Goal: Information Seeking & Learning: Learn about a topic

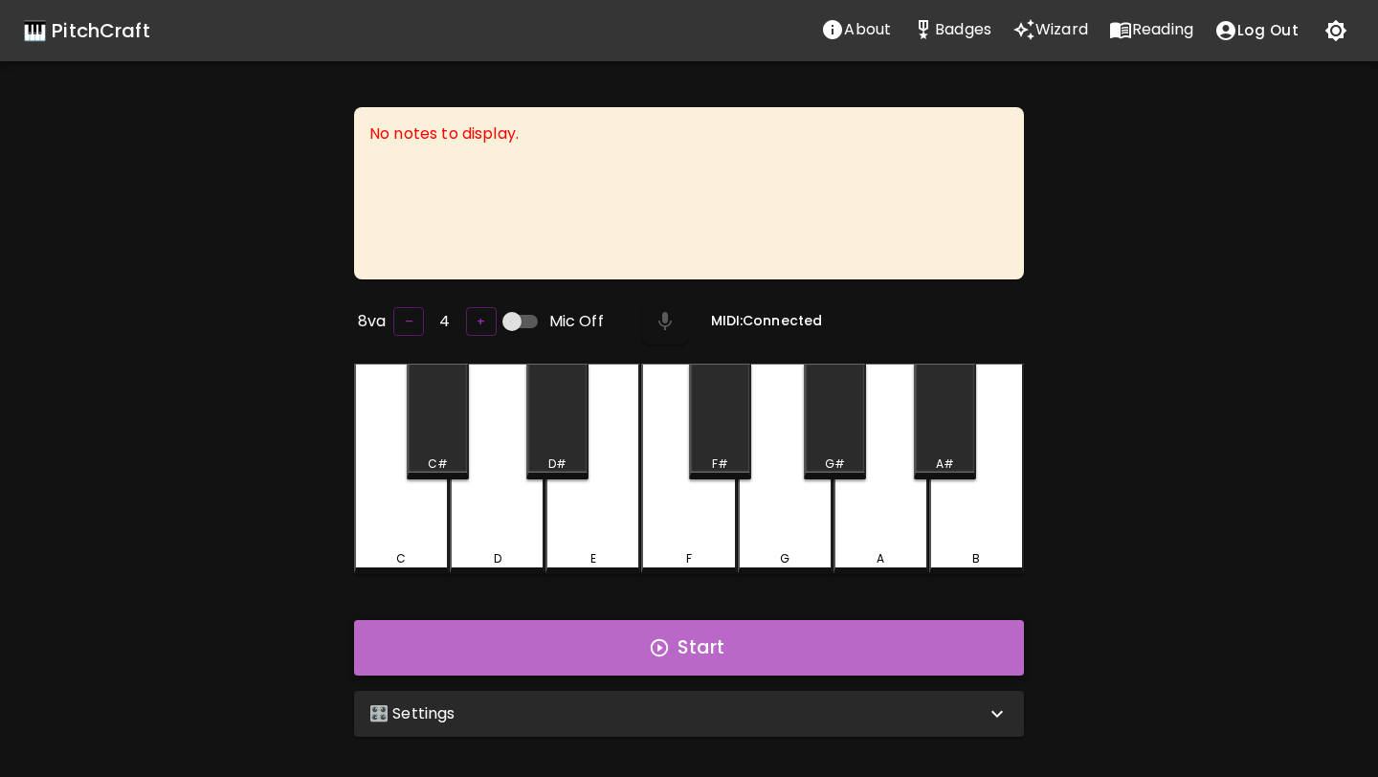
click at [615, 636] on button "Start" at bounding box center [689, 648] width 670 height 56
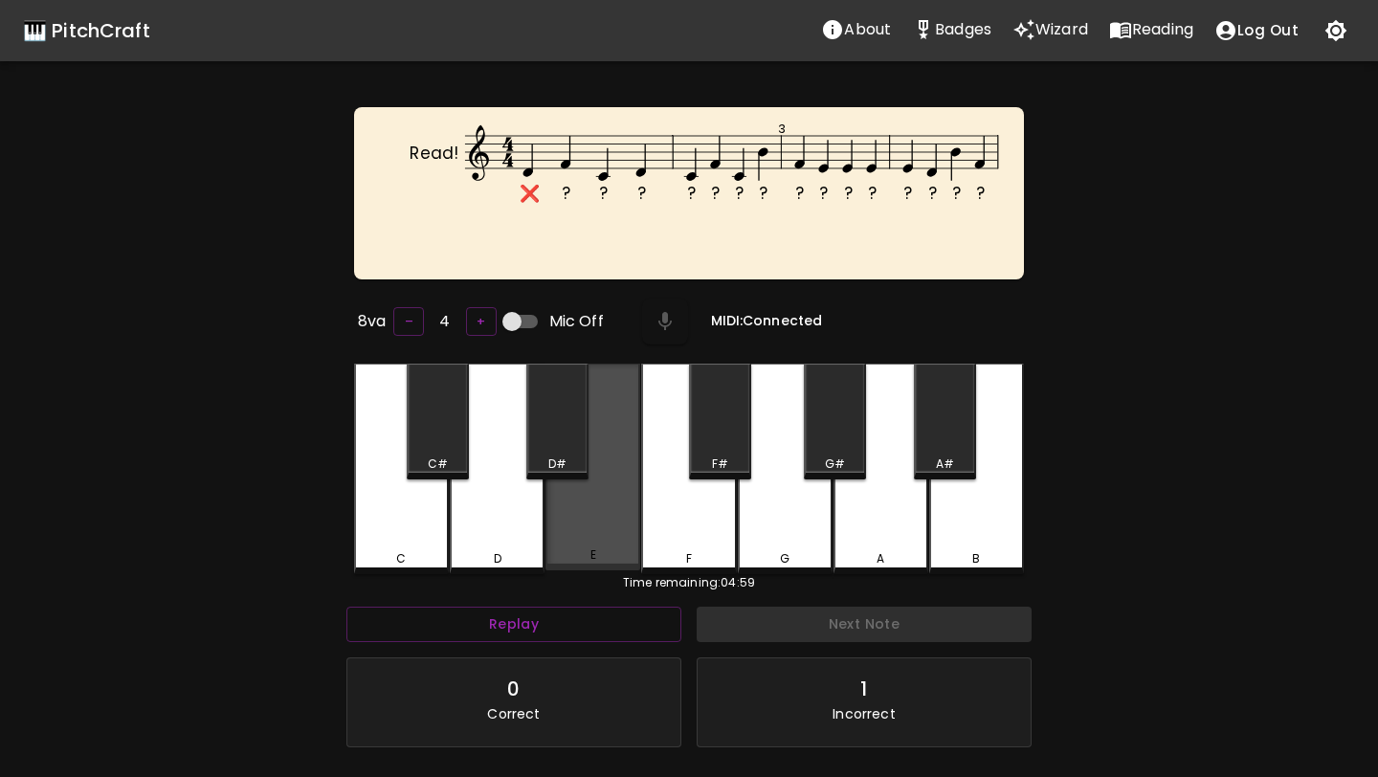
drag, startPoint x: 602, startPoint y: 558, endPoint x: 646, endPoint y: 557, distance: 44.0
click at [602, 558] on div "E" at bounding box center [592, 554] width 91 height 17
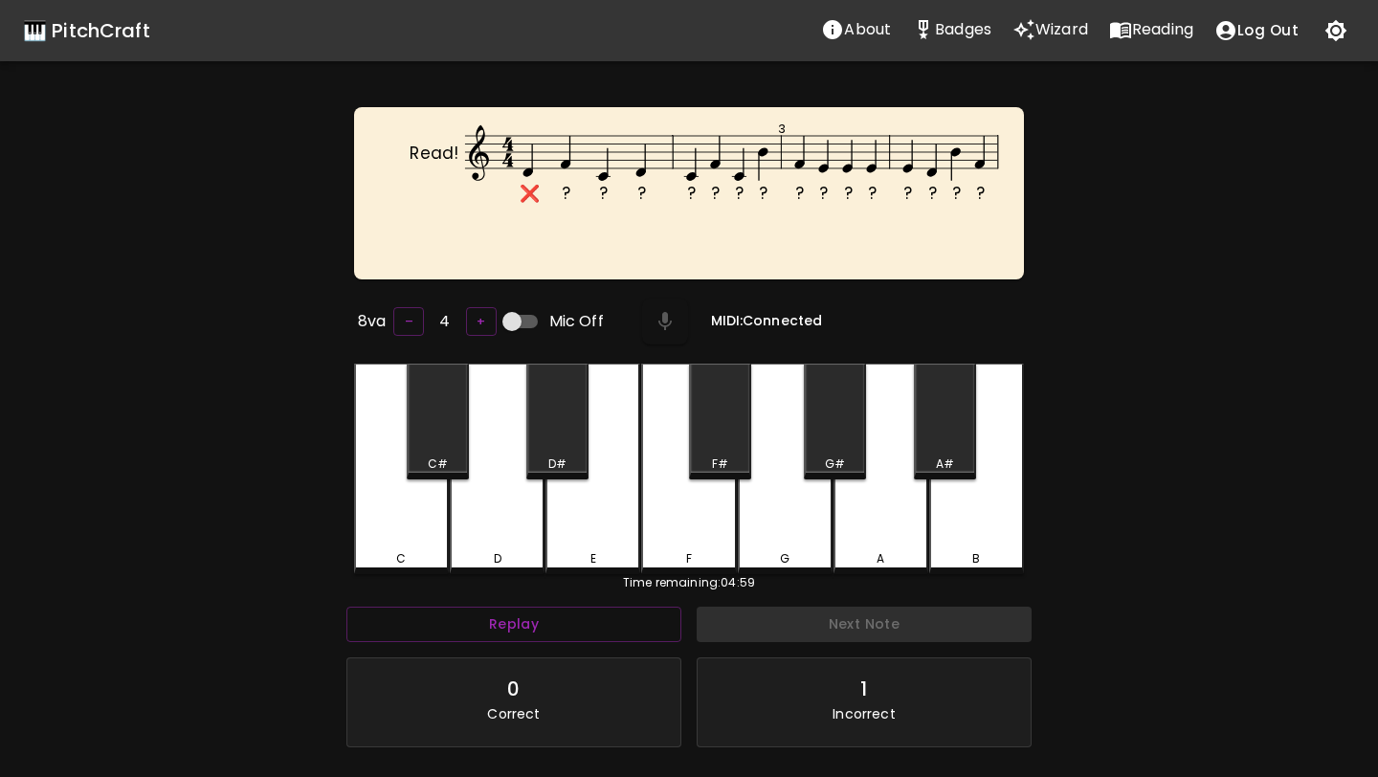
click at [648, 557] on div "F" at bounding box center [688, 558] width 91 height 17
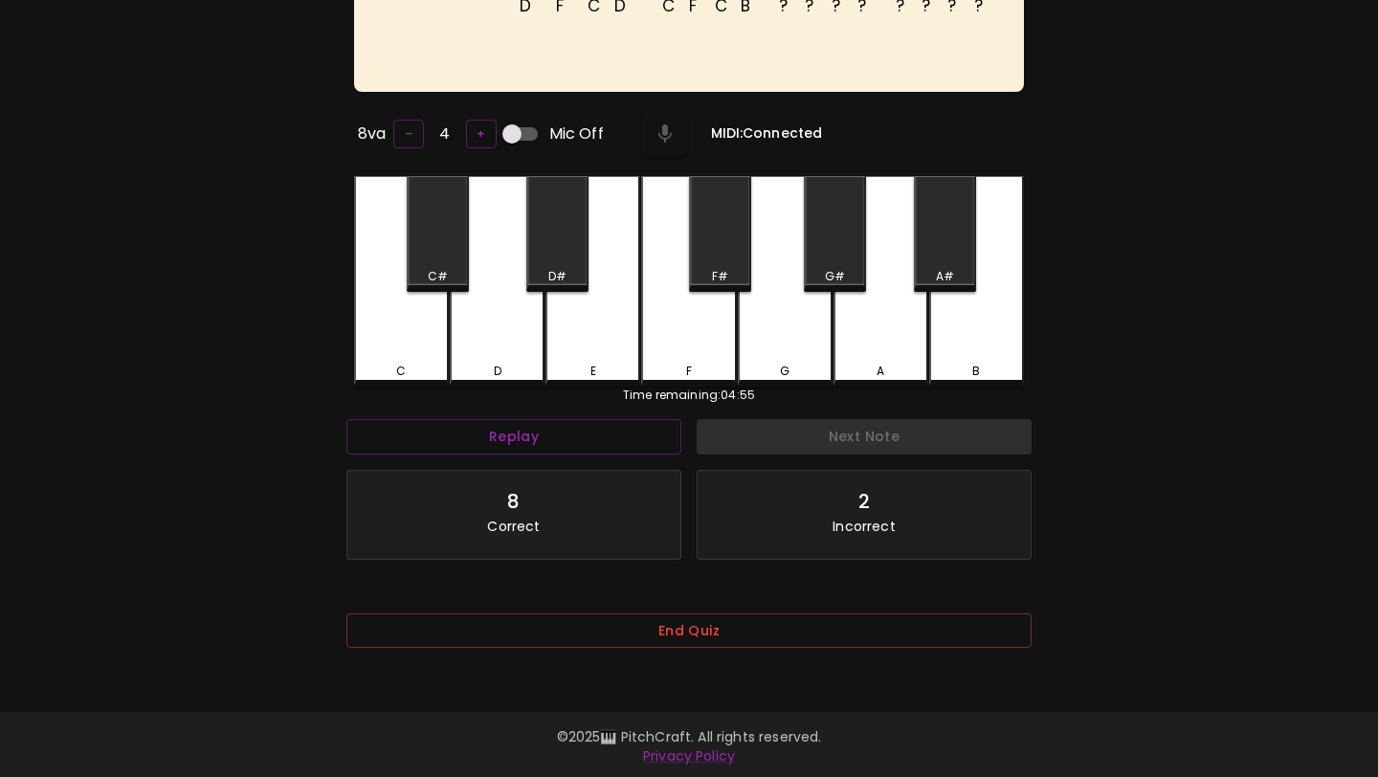
scroll to position [191, 0]
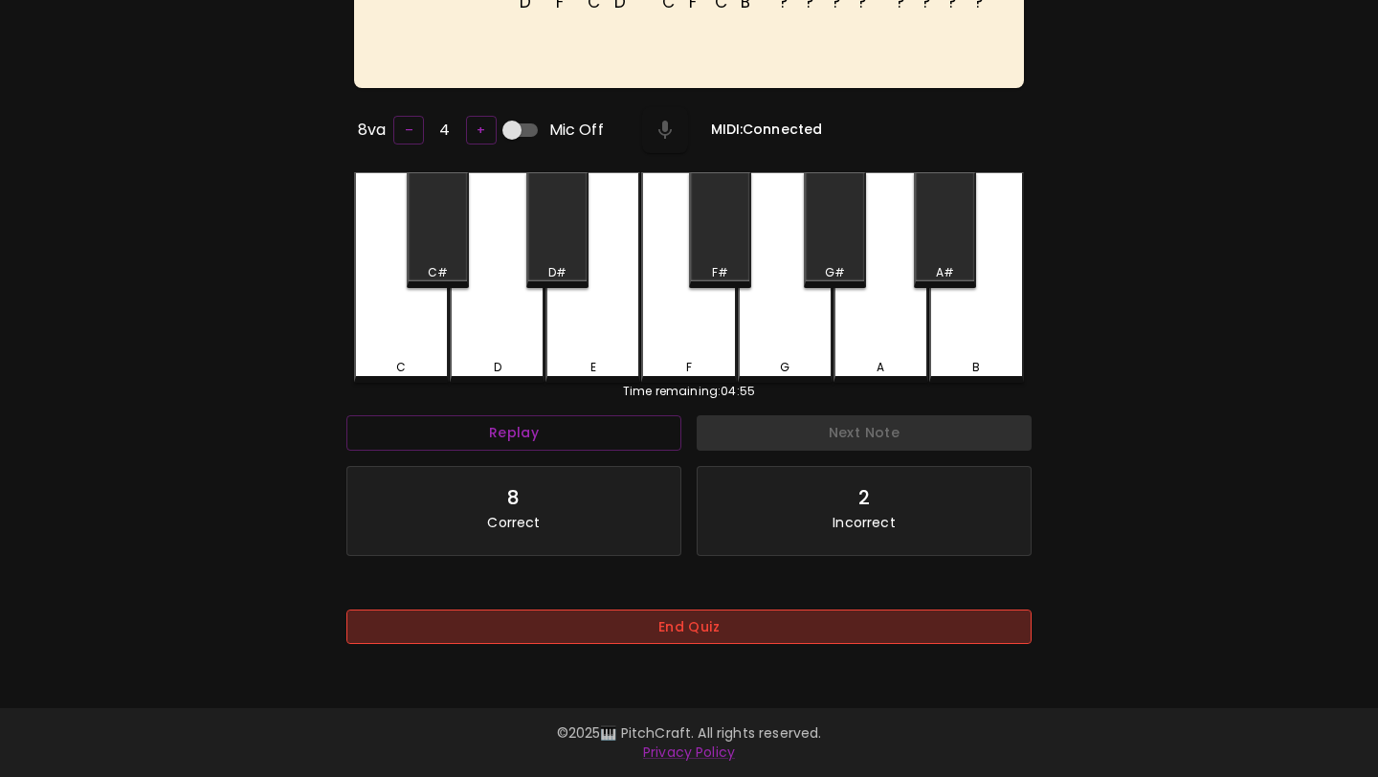
click at [628, 645] on button "End Quiz" at bounding box center [688, 627] width 685 height 35
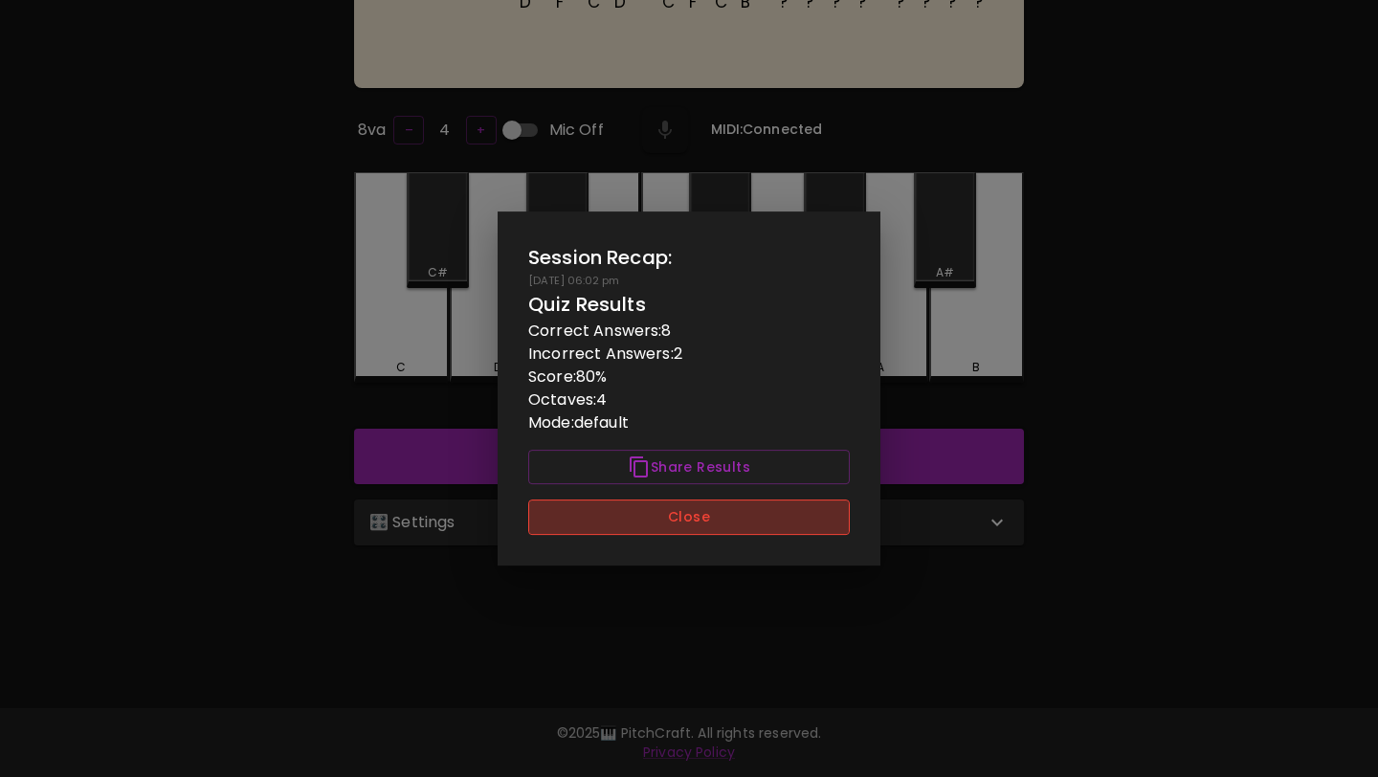
click at [748, 518] on button "Close" at bounding box center [689, 517] width 322 height 35
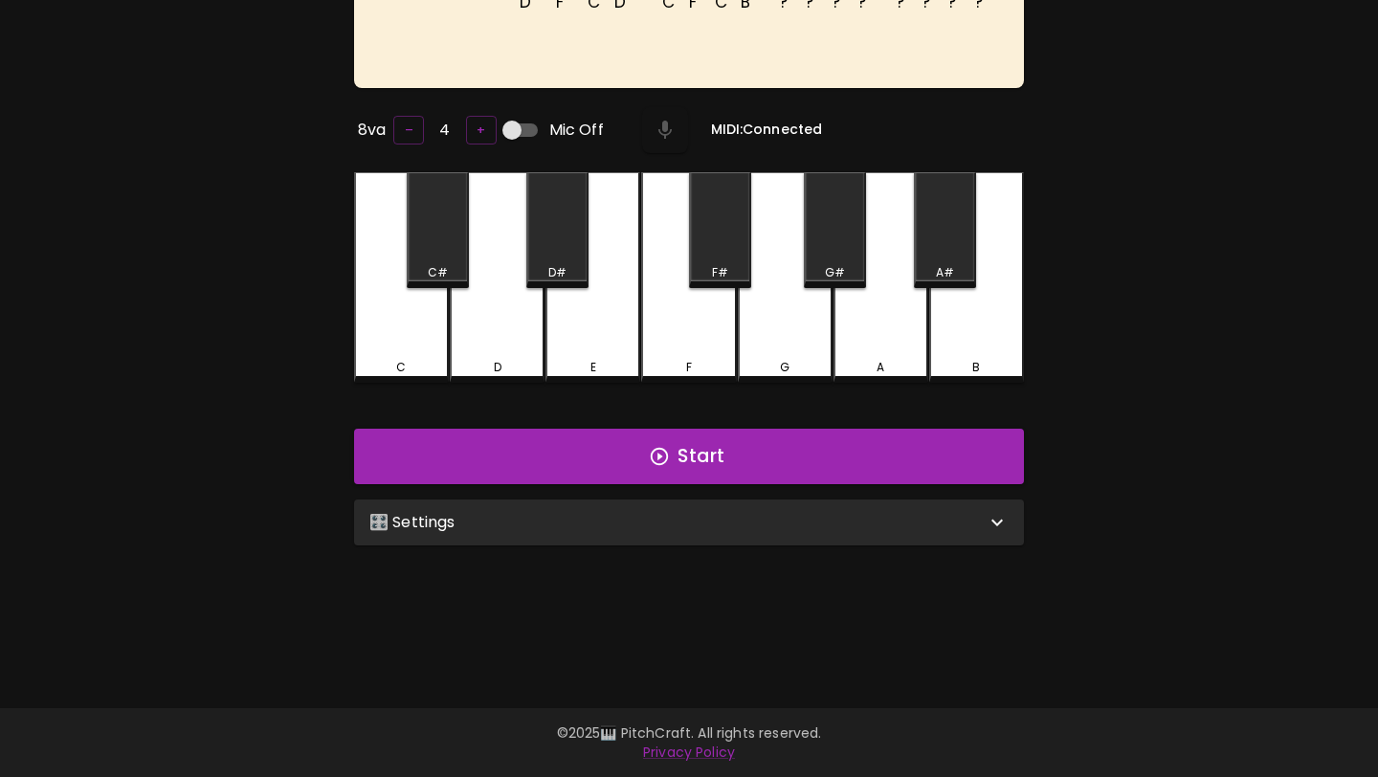
scroll to position [0, 0]
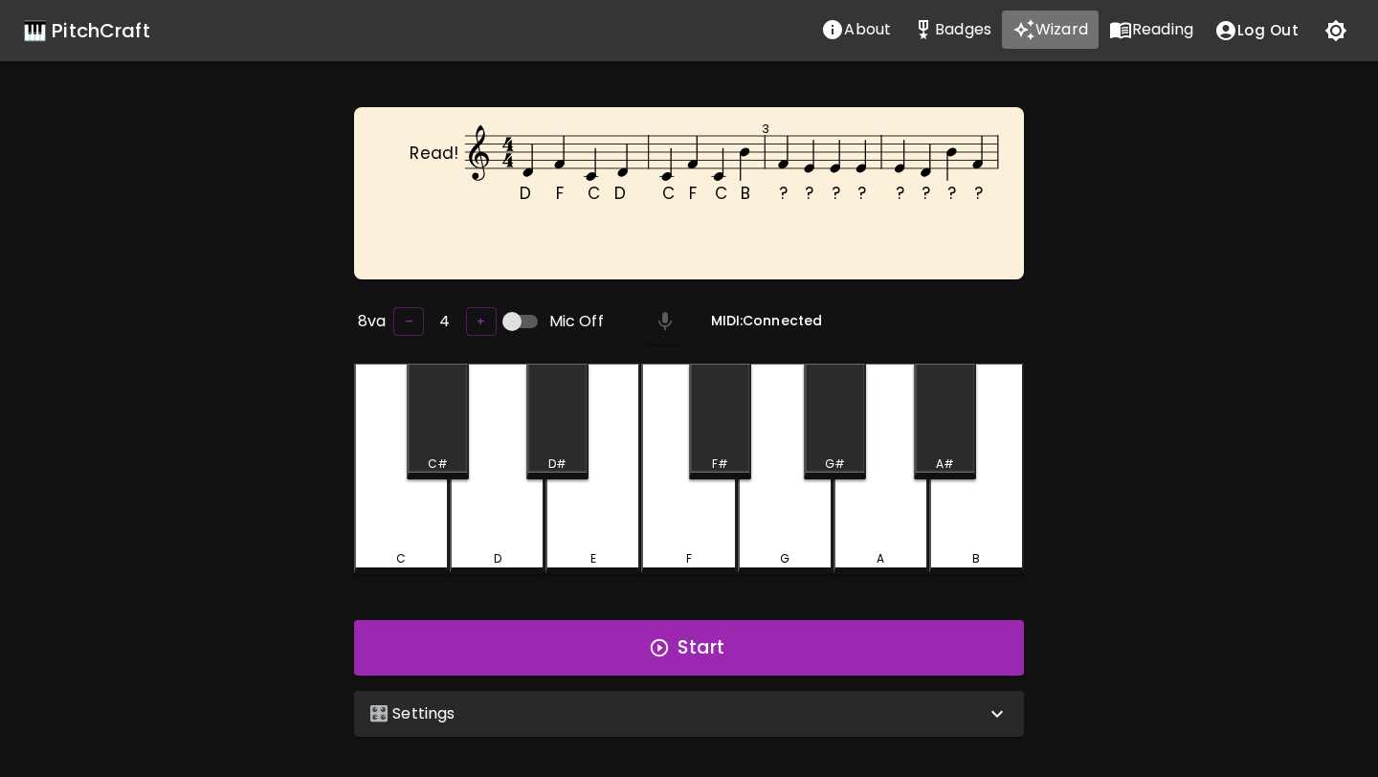
click at [1053, 34] on p "Wizard" at bounding box center [1062, 29] width 53 height 23
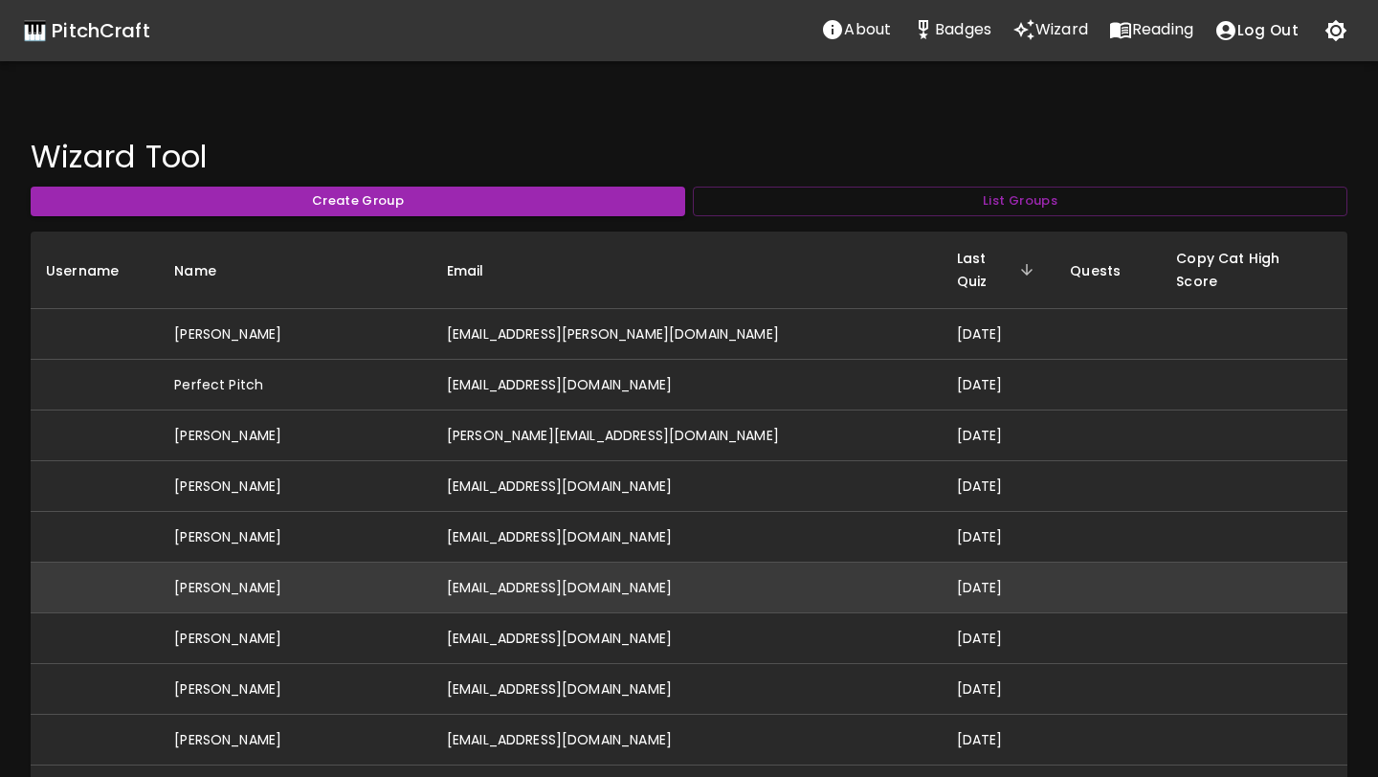
click at [614, 569] on td "[EMAIL_ADDRESS][DOMAIN_NAME]" at bounding box center [687, 588] width 510 height 51
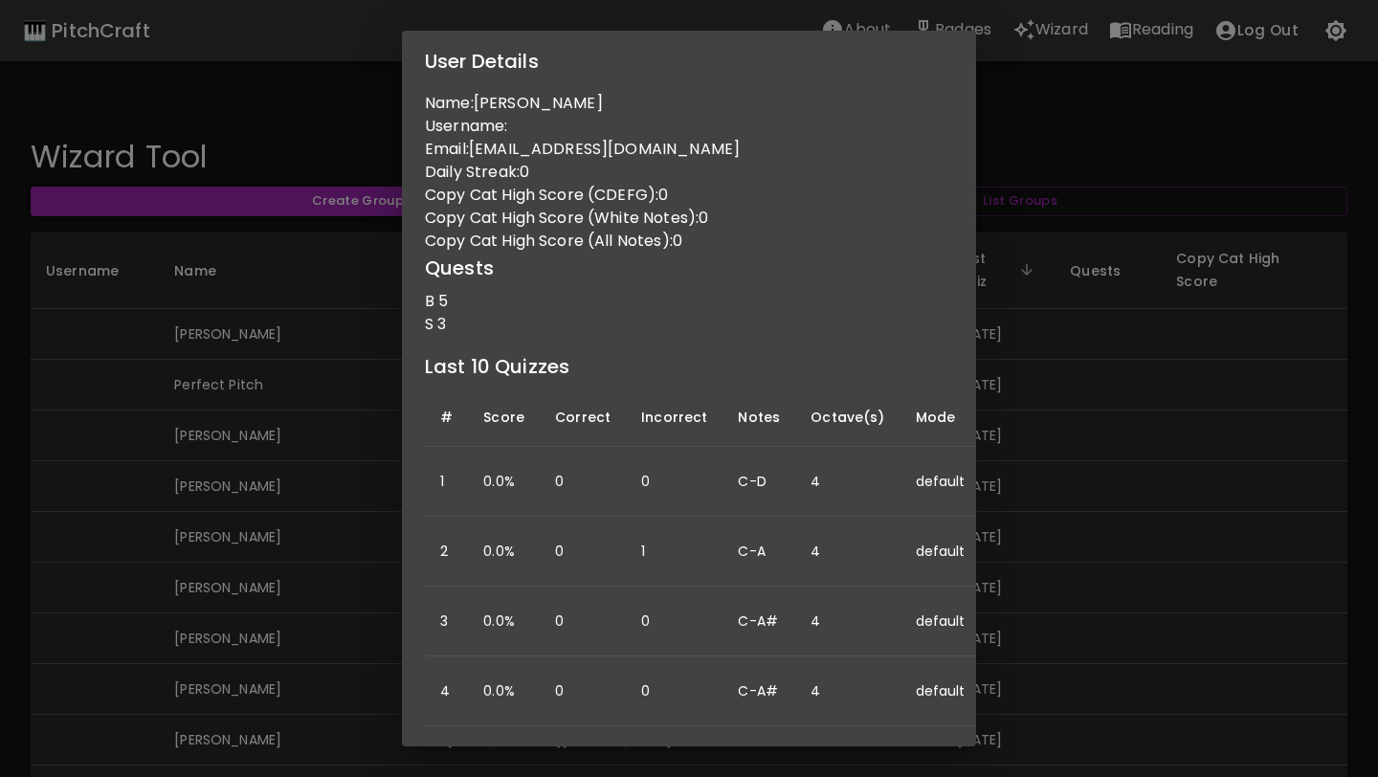
click at [1113, 303] on div "User Details Name: [PERSON_NAME] Username: Email: [EMAIL_ADDRESS][DOMAIN_NAME] …" at bounding box center [689, 388] width 1378 height 777
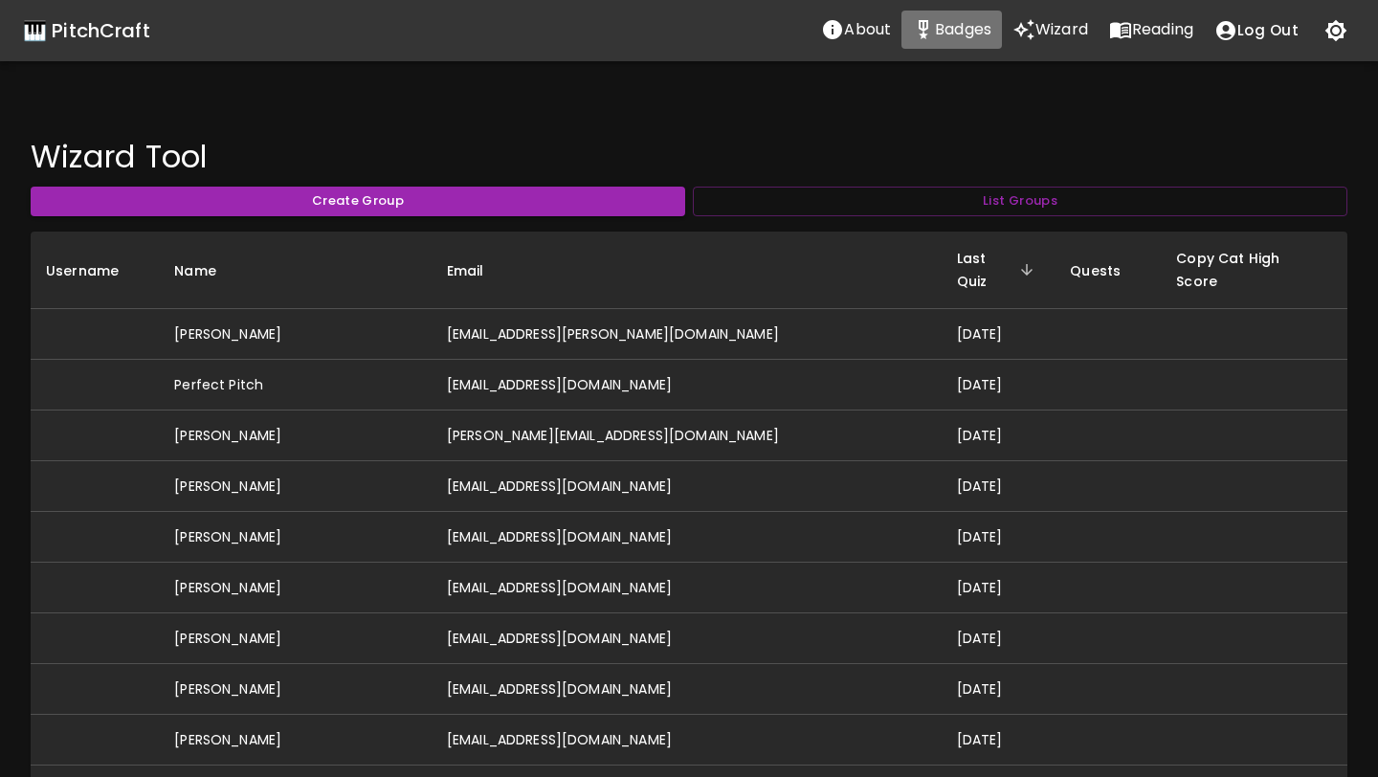
click at [959, 26] on p "Badges" at bounding box center [963, 29] width 56 height 23
